Goal: Transaction & Acquisition: Subscribe to service/newsletter

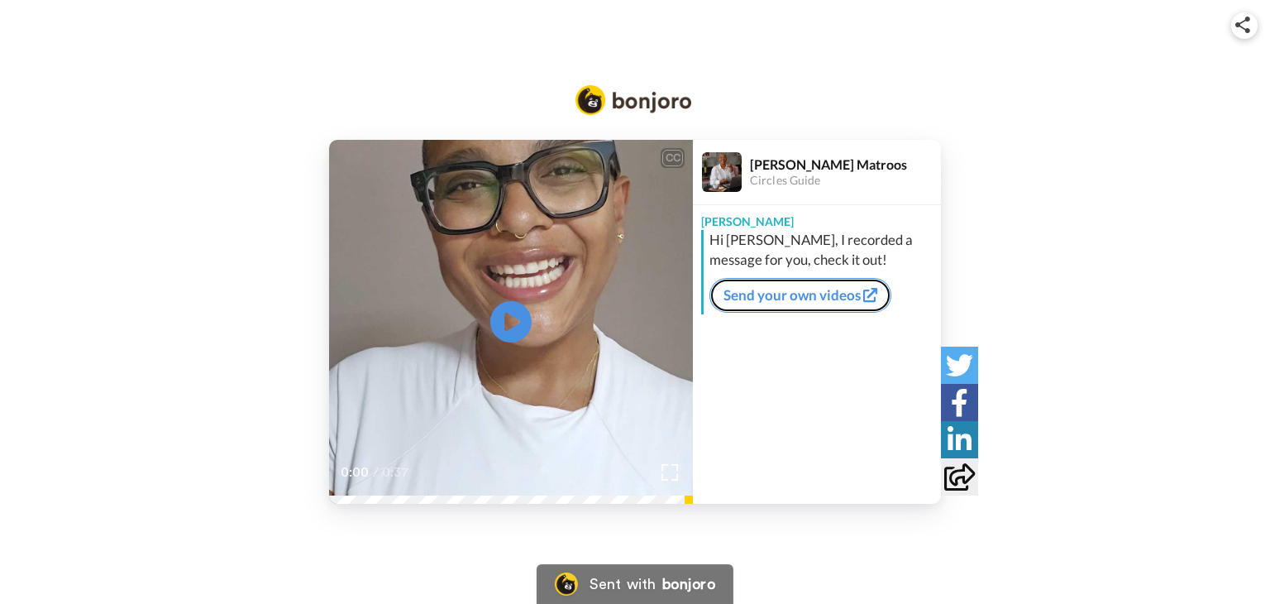
click at [804, 293] on link "Send your own videos" at bounding box center [800, 295] width 182 height 35
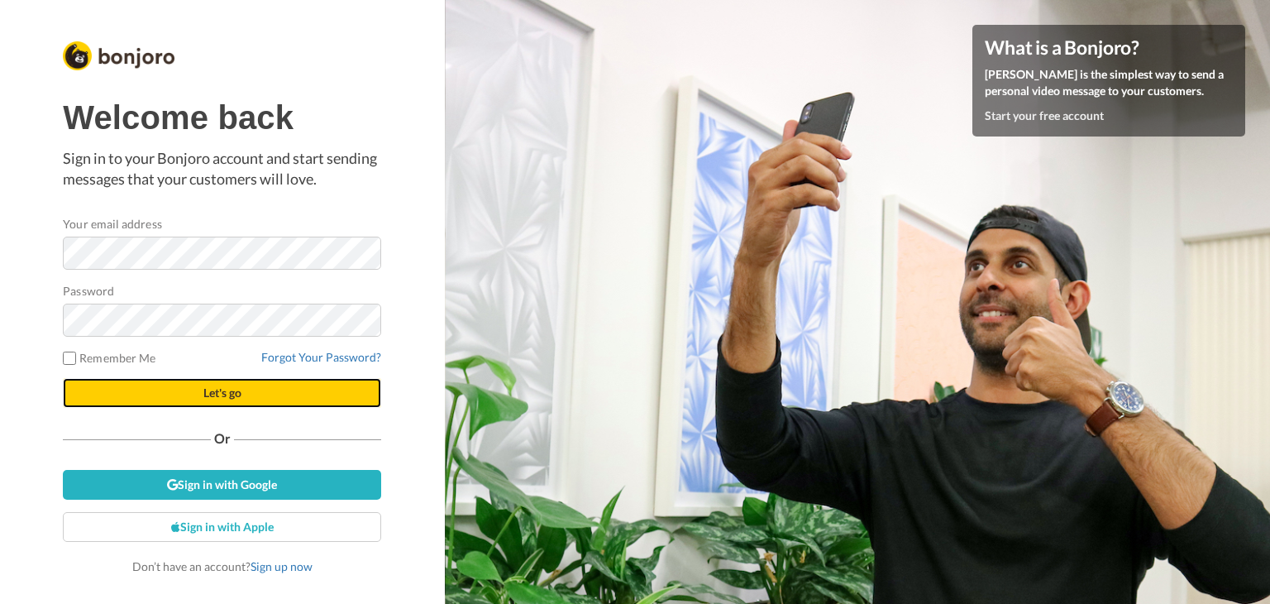
click at [232, 396] on span "Let's go" at bounding box center [222, 392] width 38 height 14
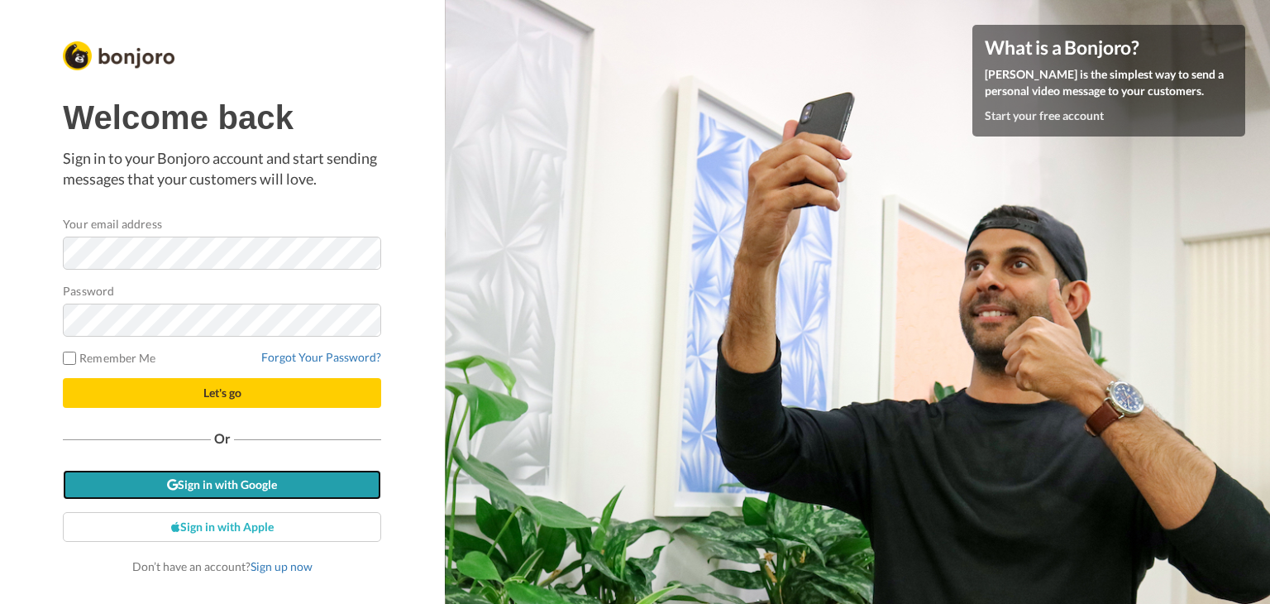
click at [238, 483] on link "Sign in with Google" at bounding box center [222, 485] width 318 height 30
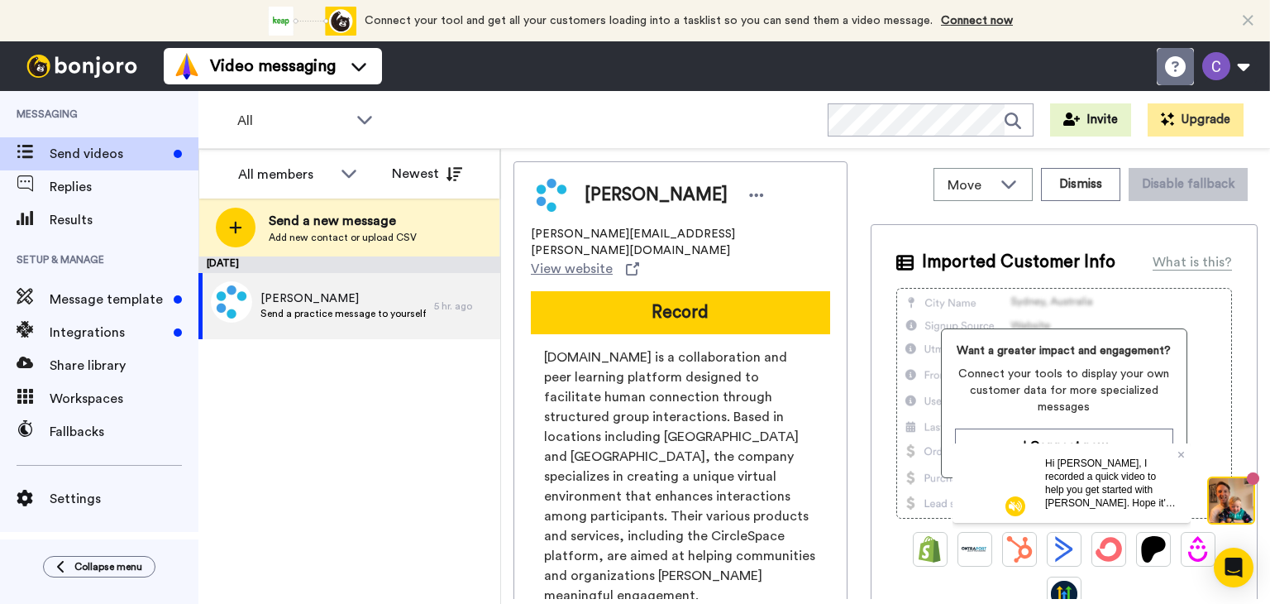
click at [1171, 68] on icon at bounding box center [1175, 66] width 21 height 21
